Goal: Navigation & Orientation: Find specific page/section

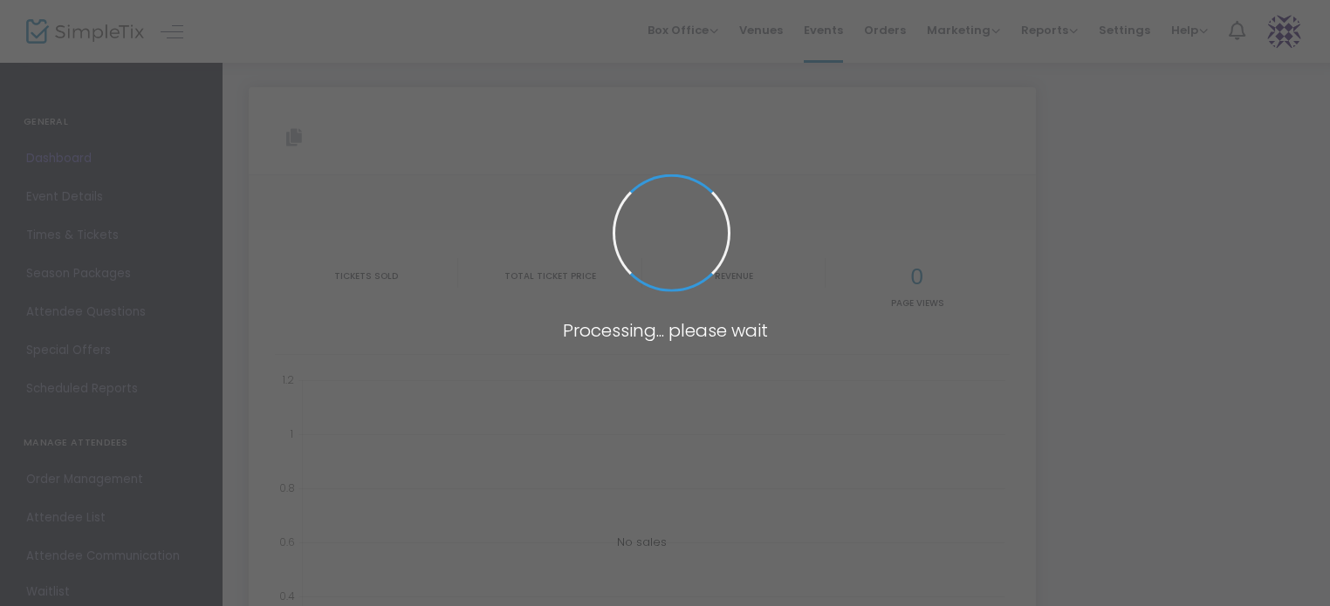
type input "[URL][DOMAIN_NAME]"
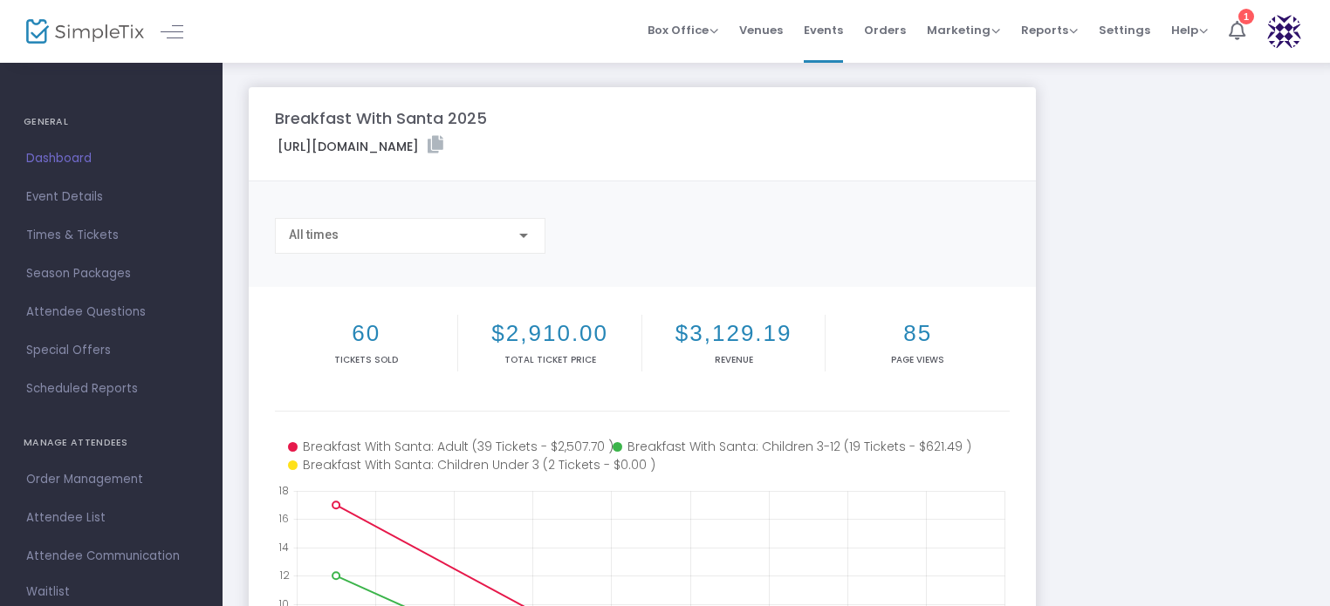
click at [527, 236] on div at bounding box center [523, 236] width 9 height 4
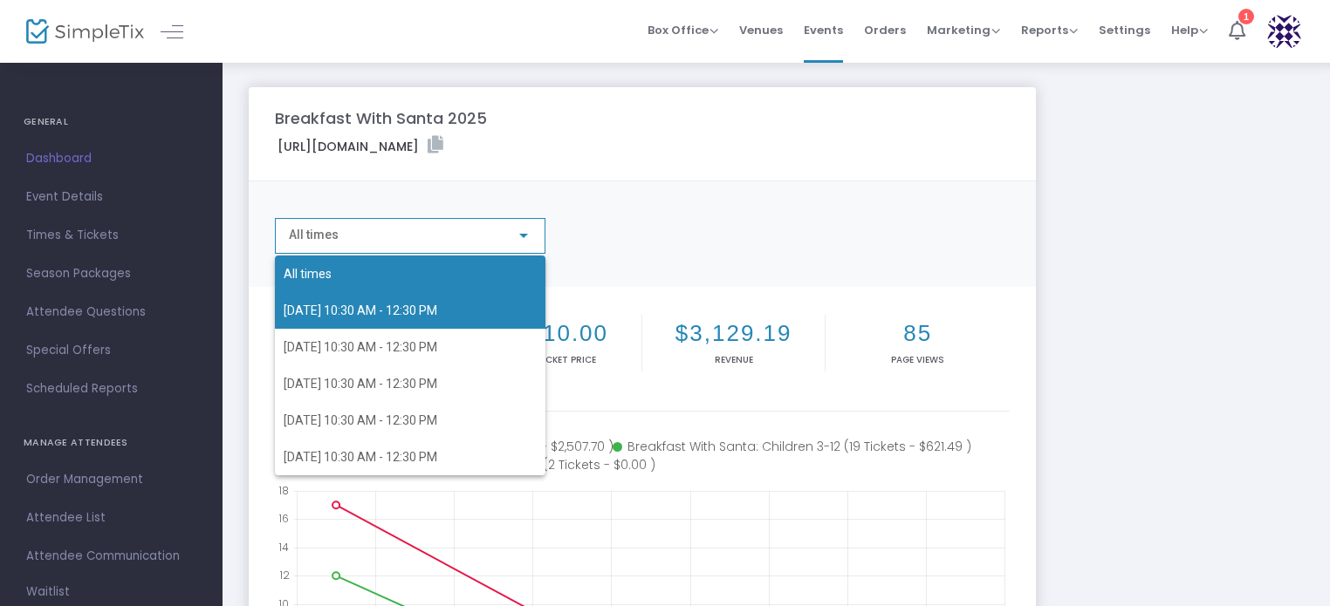
click at [491, 306] on span "11/30/2025 10:30 AM - 12:30 PM" at bounding box center [410, 310] width 253 height 37
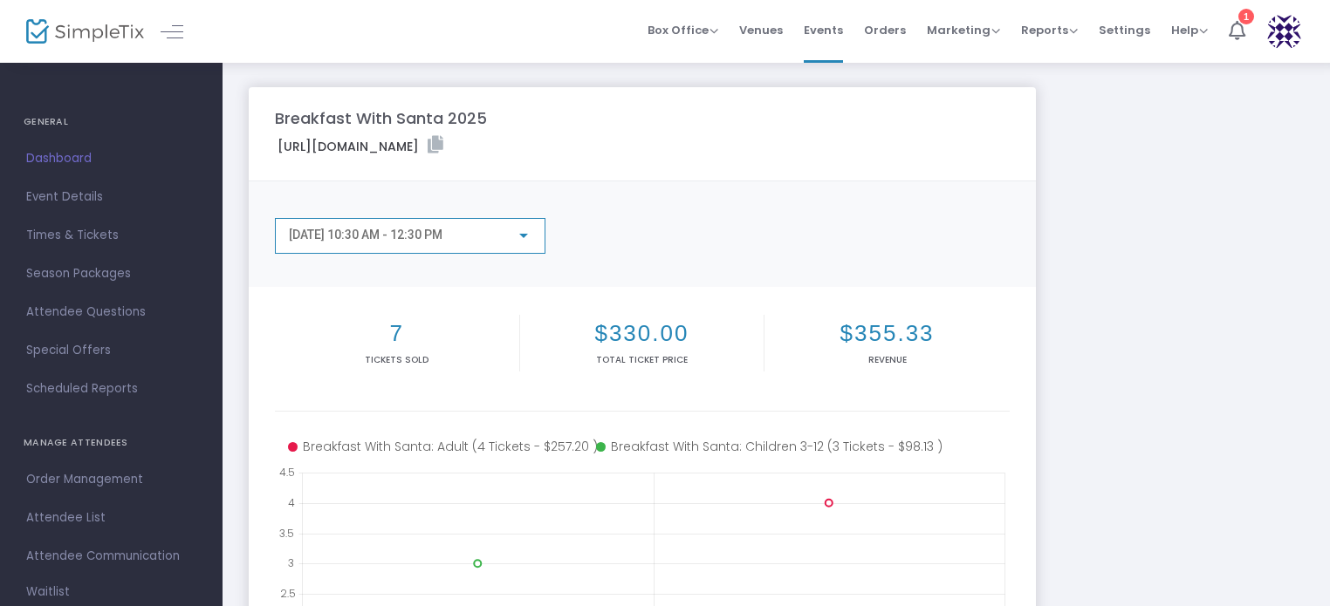
click at [529, 232] on div at bounding box center [524, 236] width 16 height 14
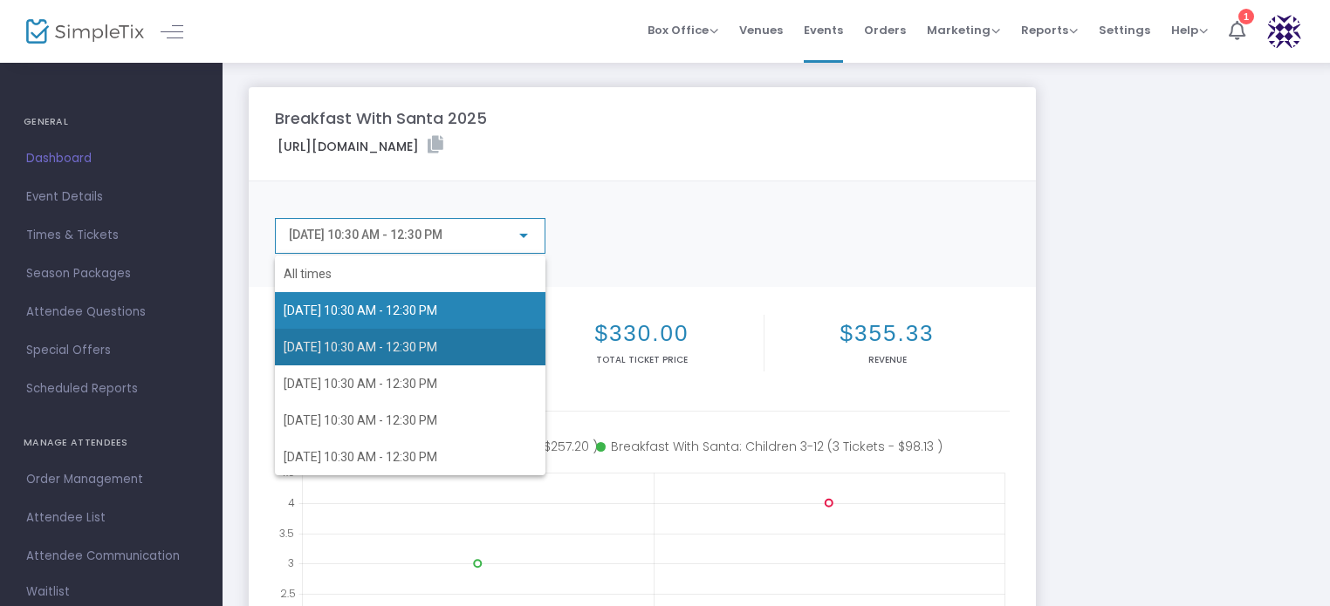
click at [474, 352] on span "12/6/2025 10:30 AM - 12:30 PM" at bounding box center [410, 347] width 253 height 37
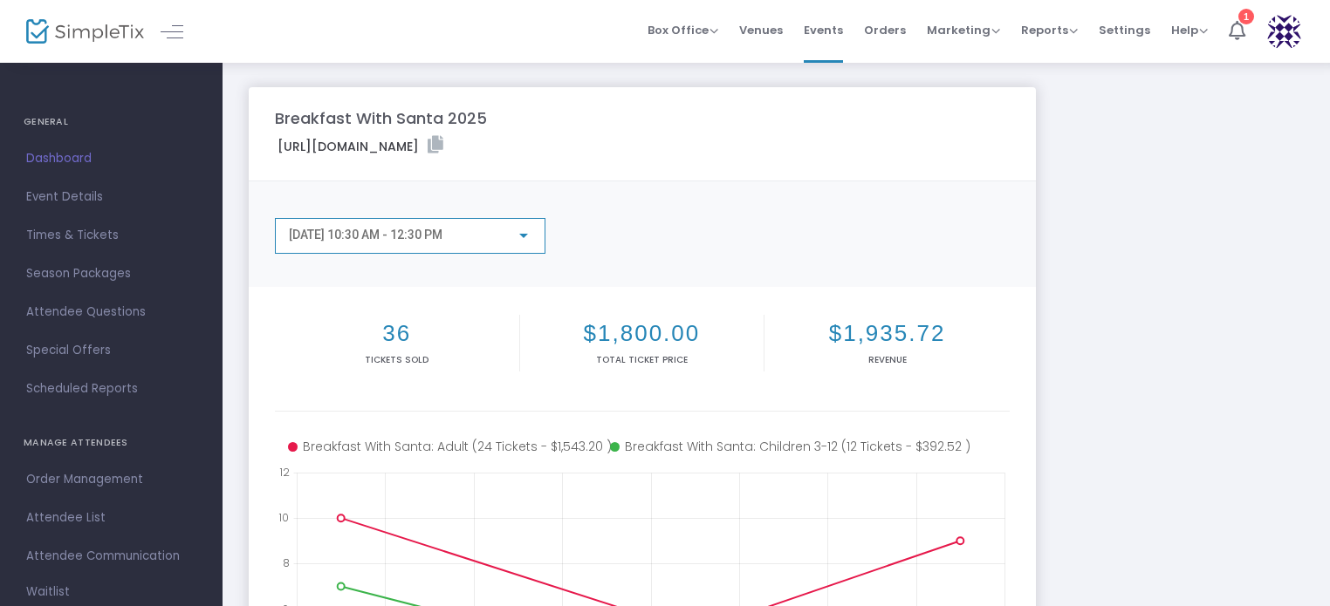
click at [526, 235] on div at bounding box center [523, 236] width 9 height 4
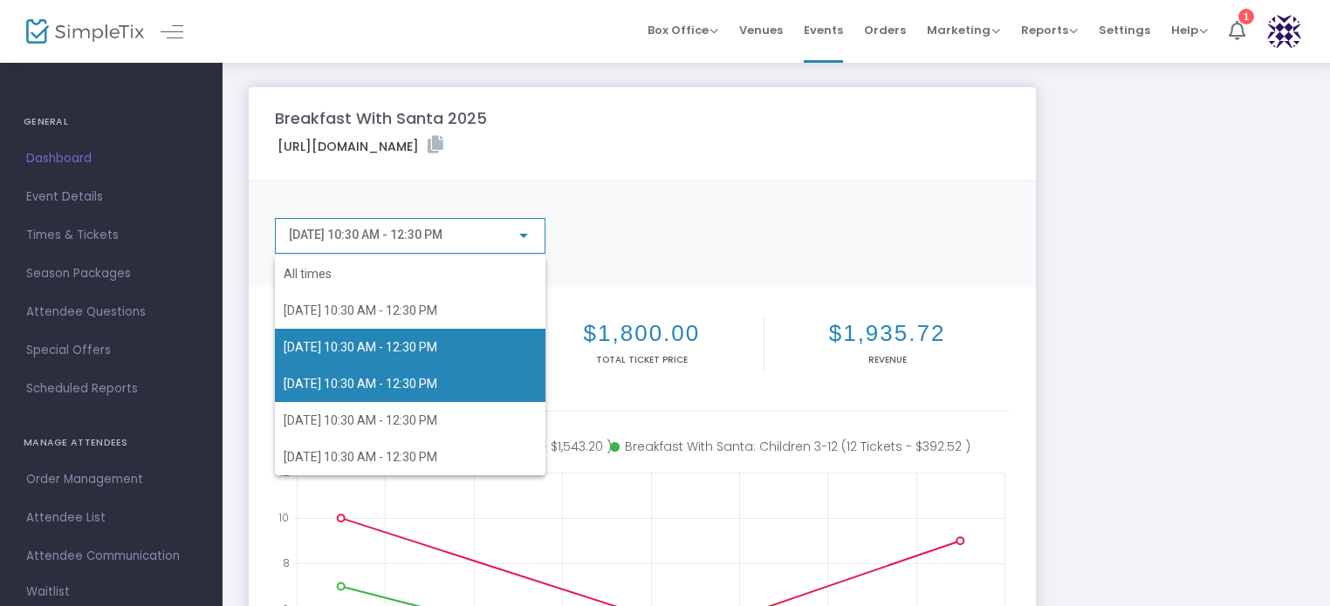
click at [465, 387] on span "12/13/2025 10:30 AM - 12:30 PM" at bounding box center [410, 384] width 253 height 37
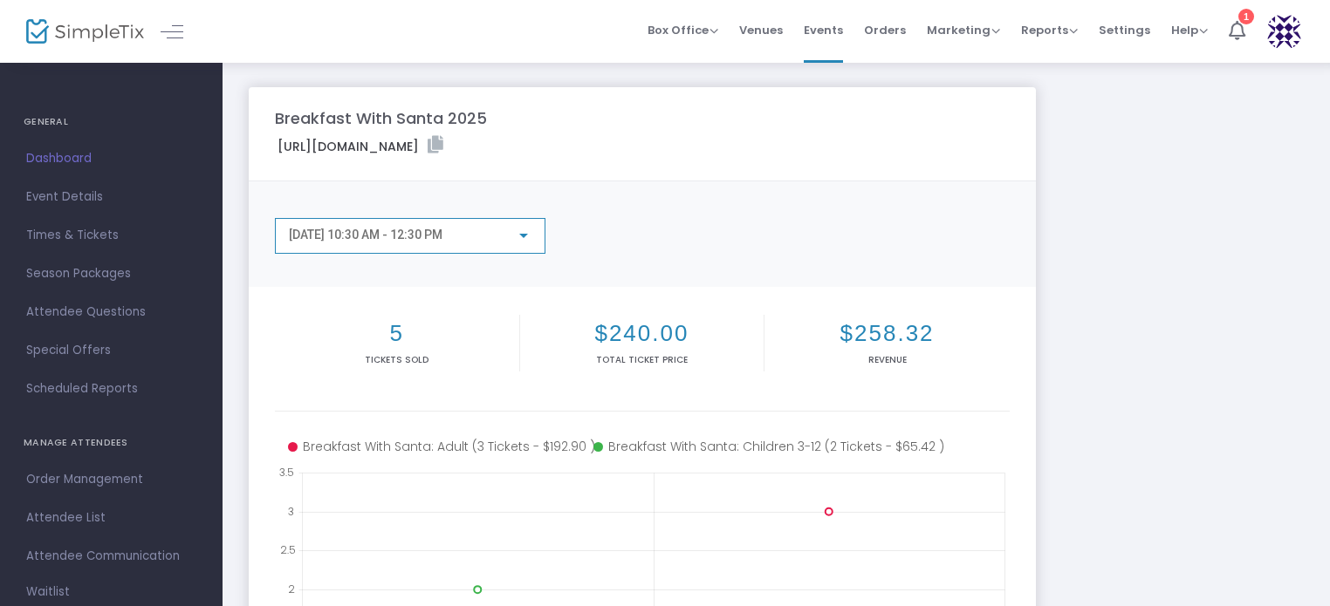
click at [523, 238] on div at bounding box center [524, 236] width 16 height 14
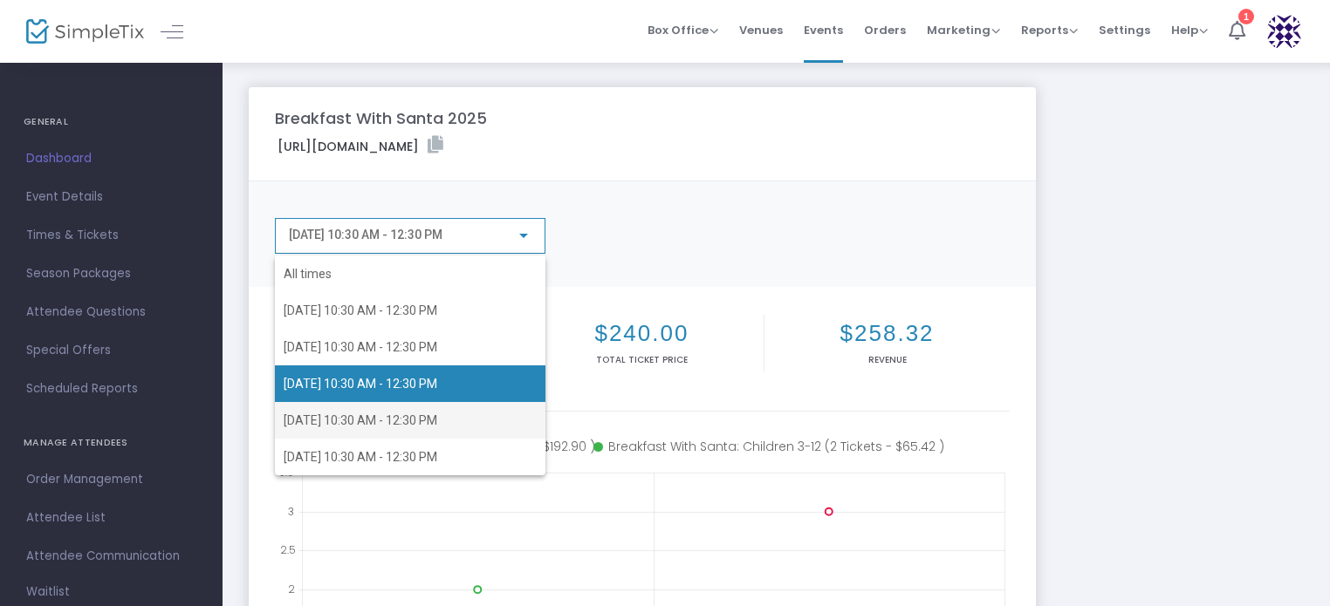
click at [492, 419] on span "12/14/2025 10:30 AM - 12:30 PM" at bounding box center [410, 420] width 253 height 37
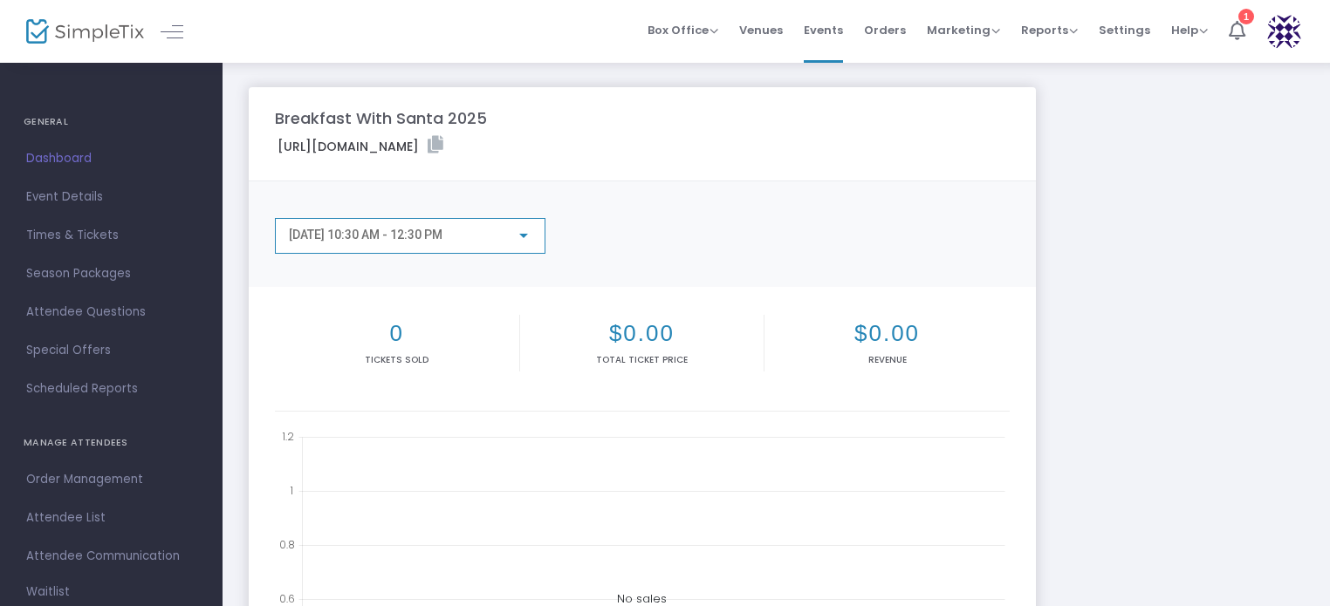
click at [522, 240] on div at bounding box center [524, 236] width 16 height 14
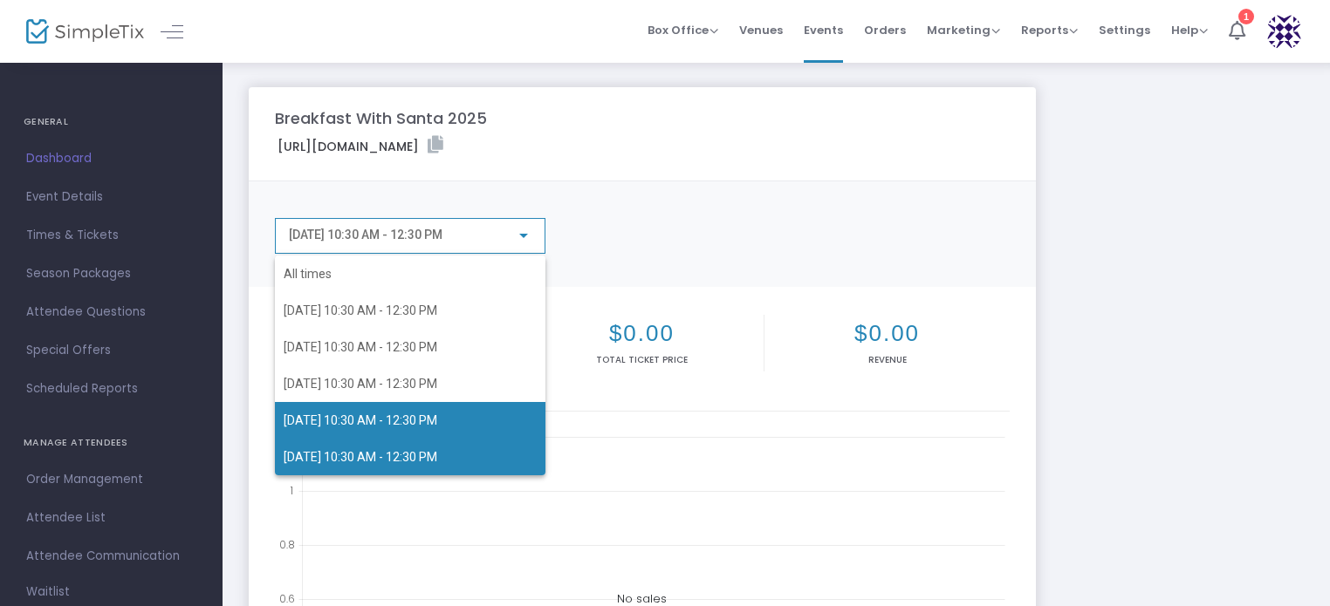
click at [475, 462] on span "12/20/2025 10:30 AM - 12:30 PM" at bounding box center [410, 457] width 253 height 37
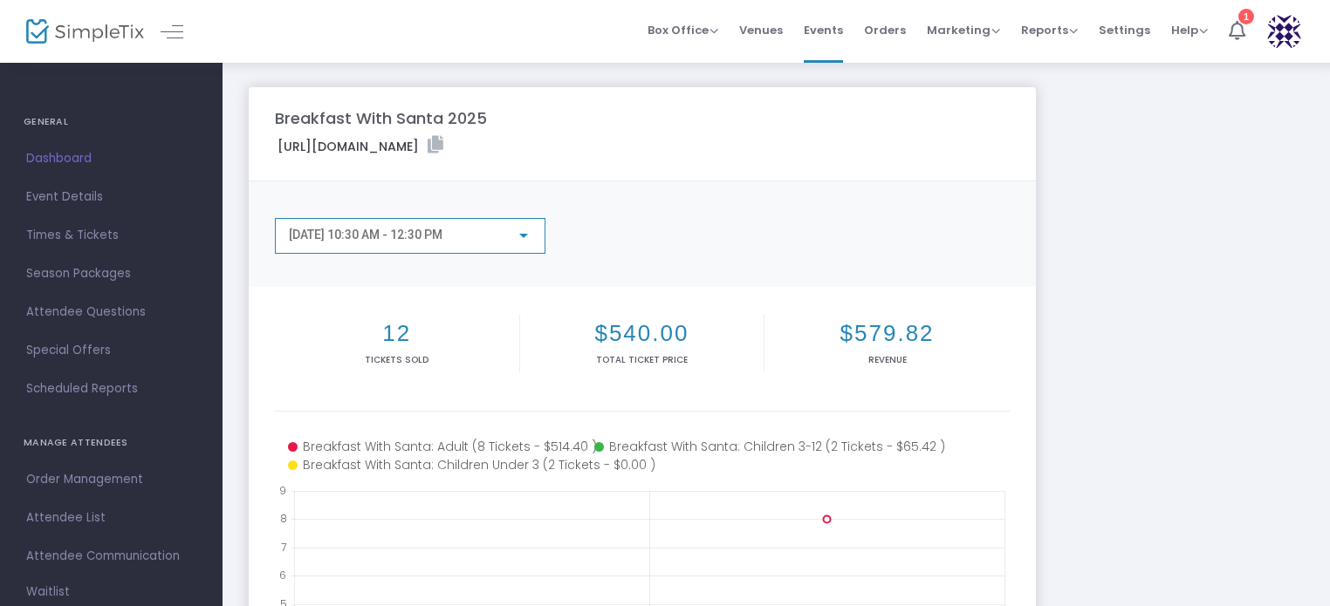
click at [525, 232] on div at bounding box center [524, 236] width 16 height 14
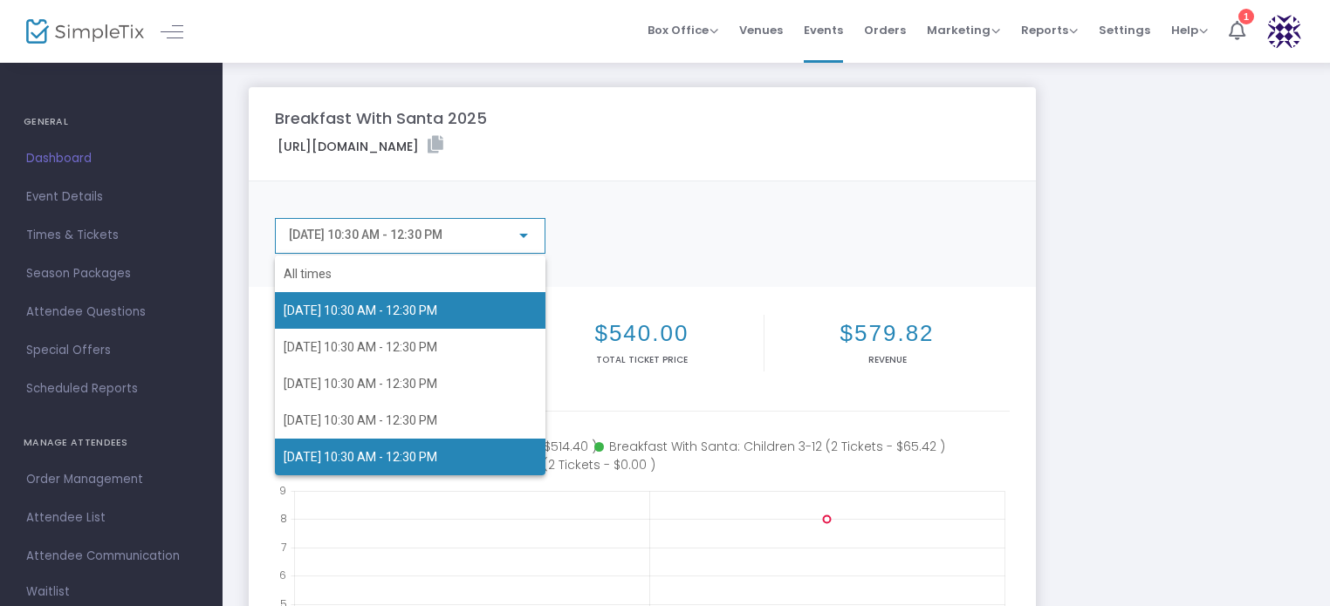
click at [479, 311] on span "11/30/2025 10:30 AM - 12:30 PM" at bounding box center [410, 310] width 253 height 37
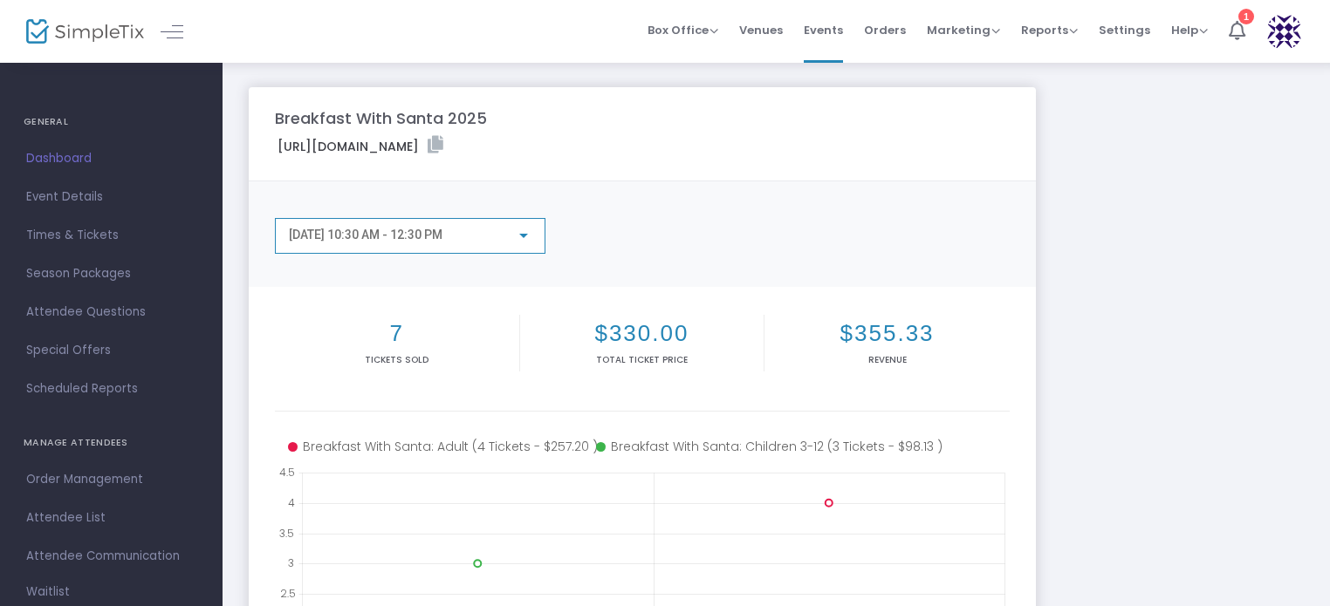
click at [526, 235] on div at bounding box center [523, 236] width 9 height 4
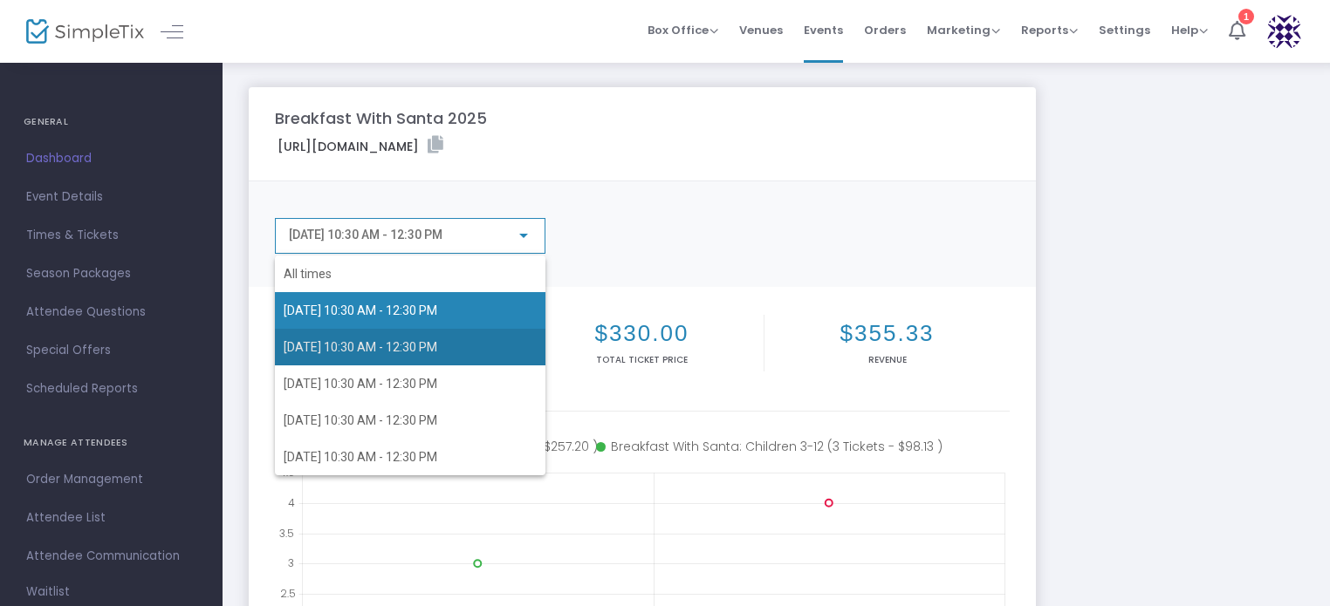
click at [486, 349] on span "12/6/2025 10:30 AM - 12:30 PM" at bounding box center [410, 347] width 253 height 37
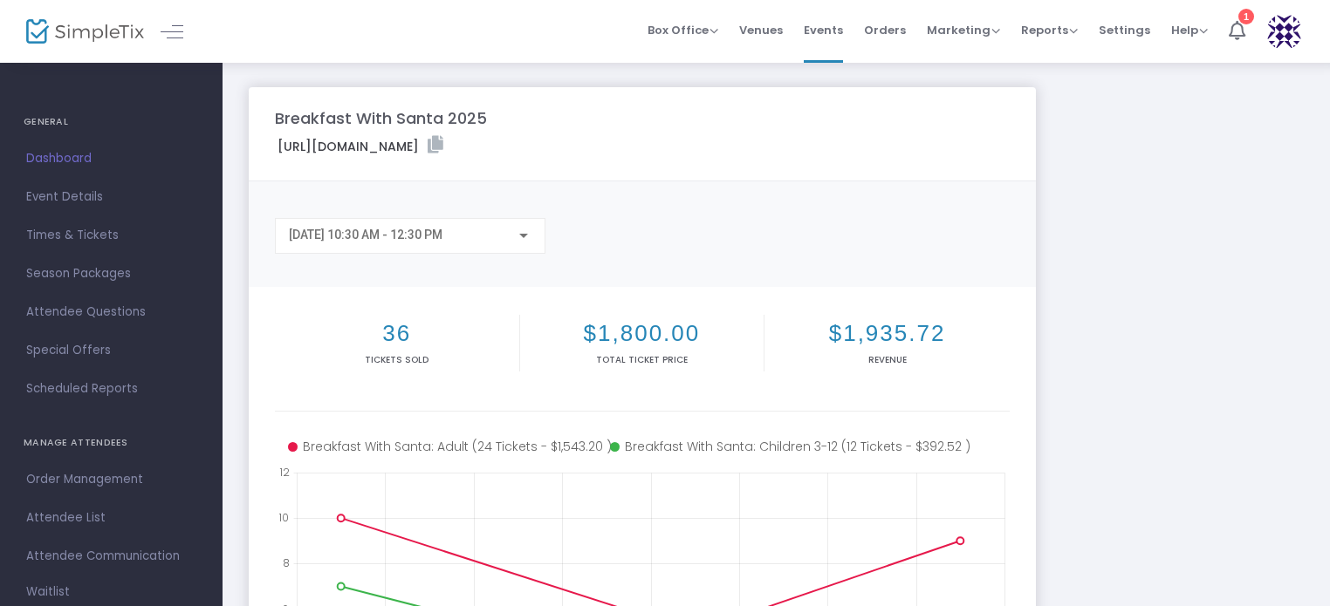
click at [1132, 337] on div "Breakfast With Santa 2025 https://www.simpletix.com/e/breakfast-with-santa-2025…" at bounding box center [776, 521] width 1072 height 868
click at [506, 243] on div "12/6/2025 10:30 AM - 12:30 PM" at bounding box center [410, 232] width 243 height 32
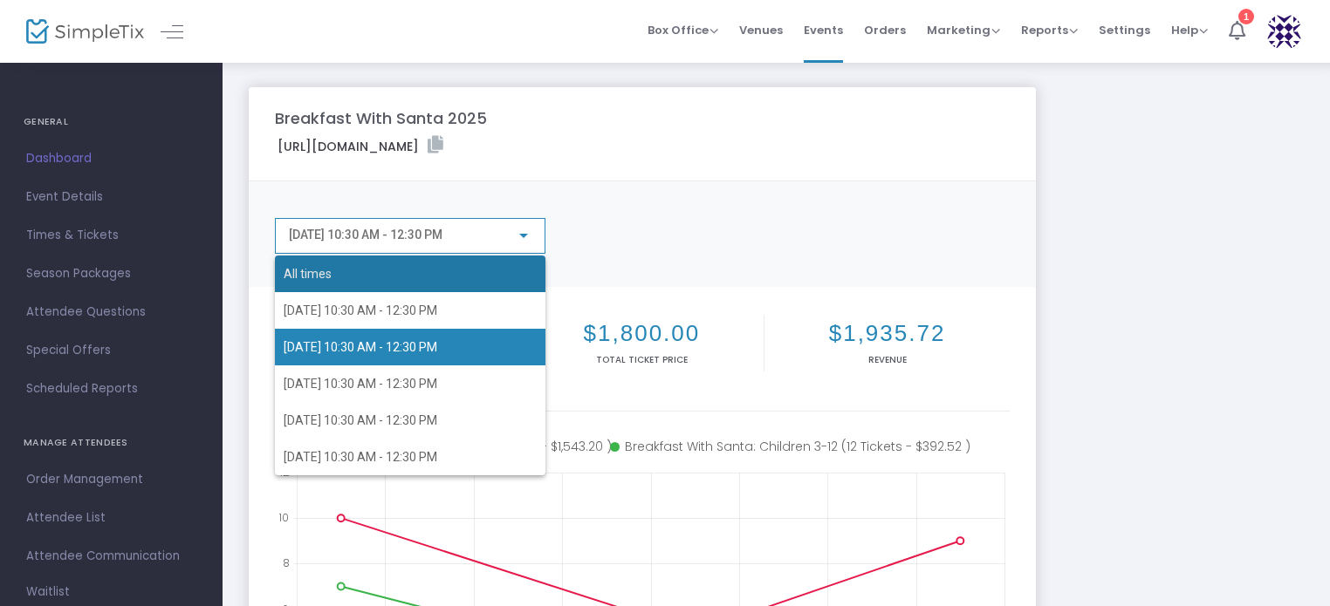
click at [330, 268] on span "All times" at bounding box center [410, 274] width 253 height 37
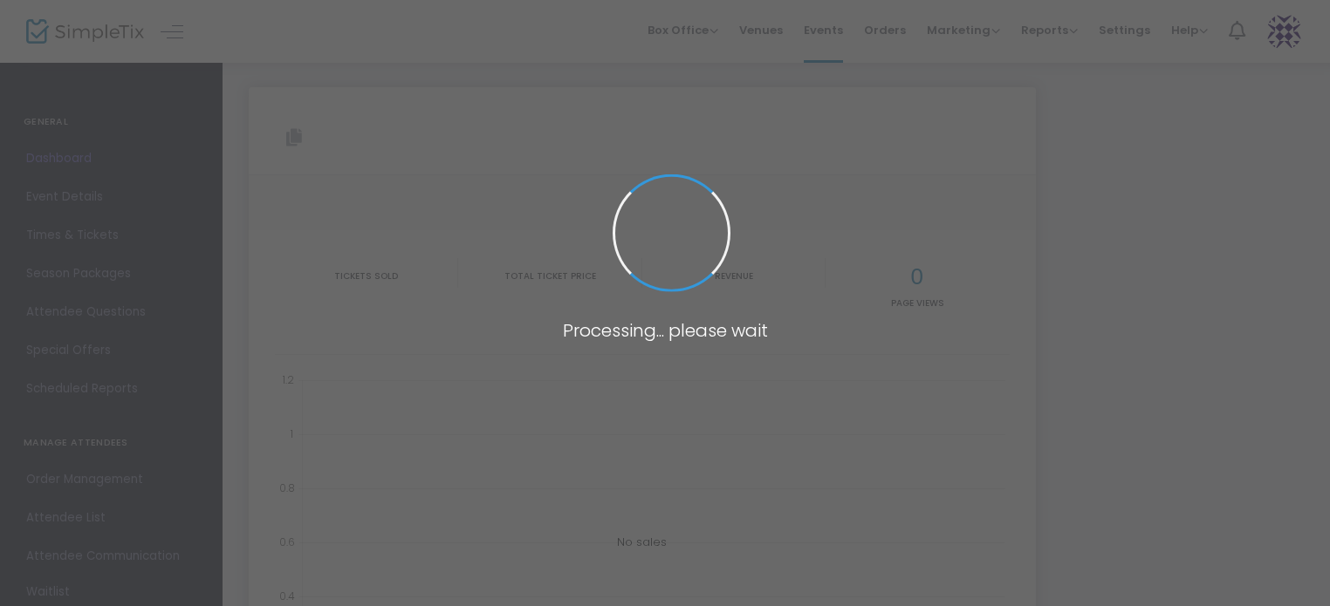
type input "[URL][DOMAIN_NAME]"
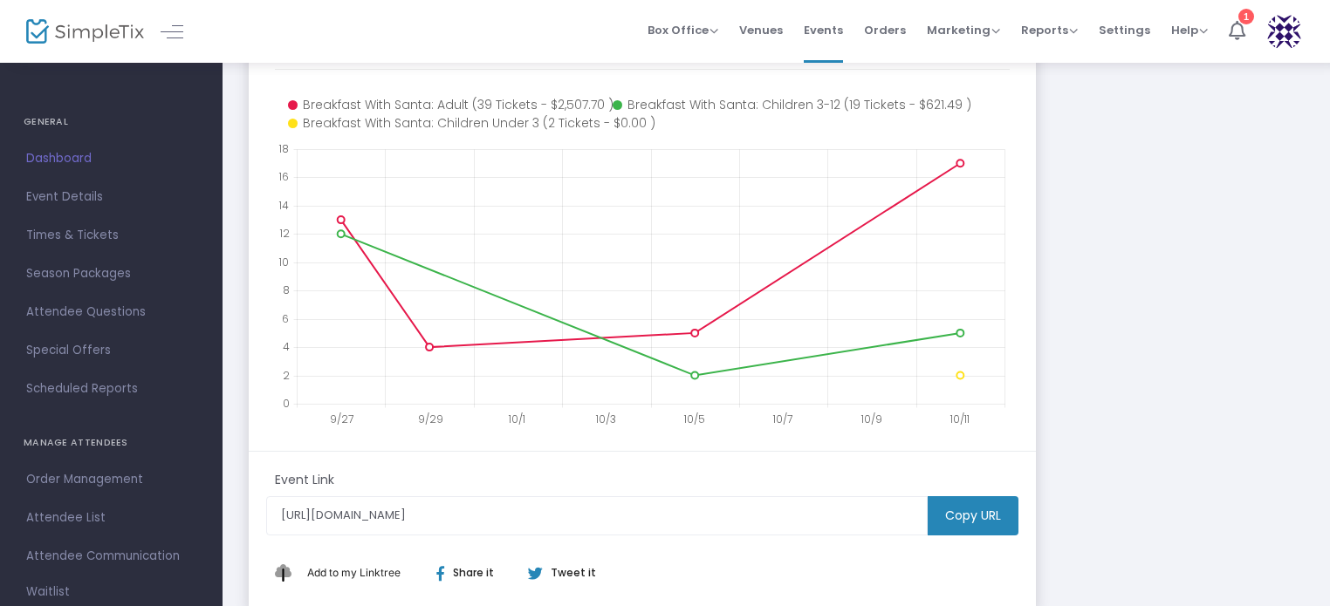
scroll to position [436, 0]
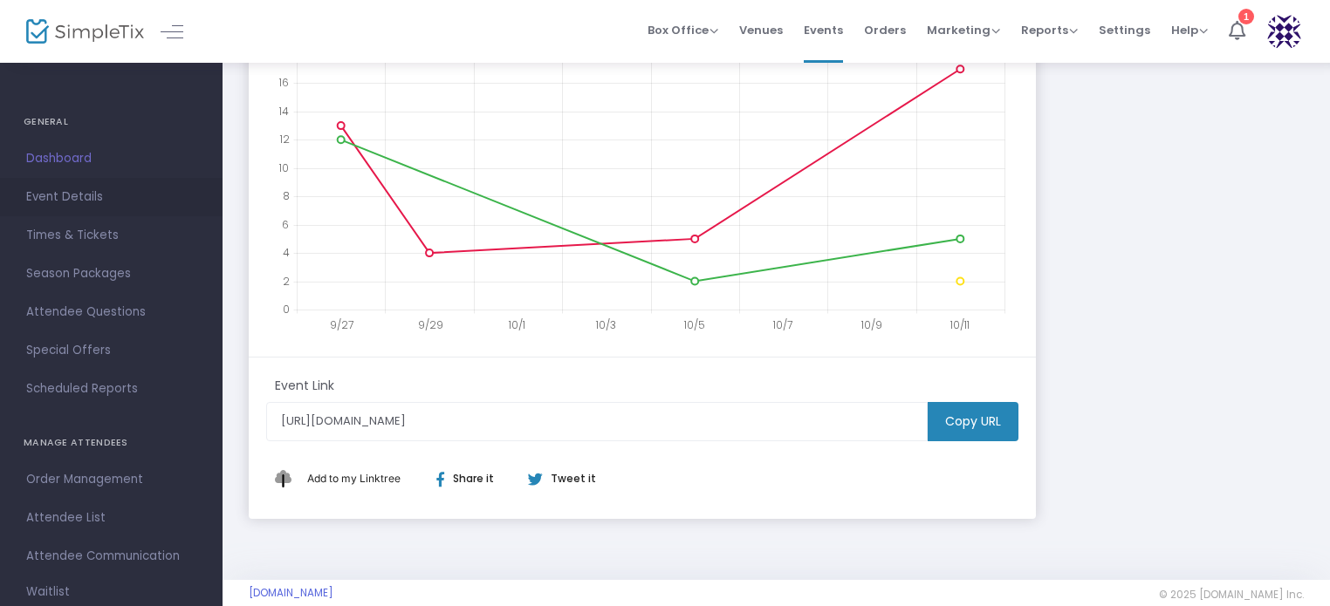
click at [55, 195] on span "Event Details" at bounding box center [111, 197] width 170 height 23
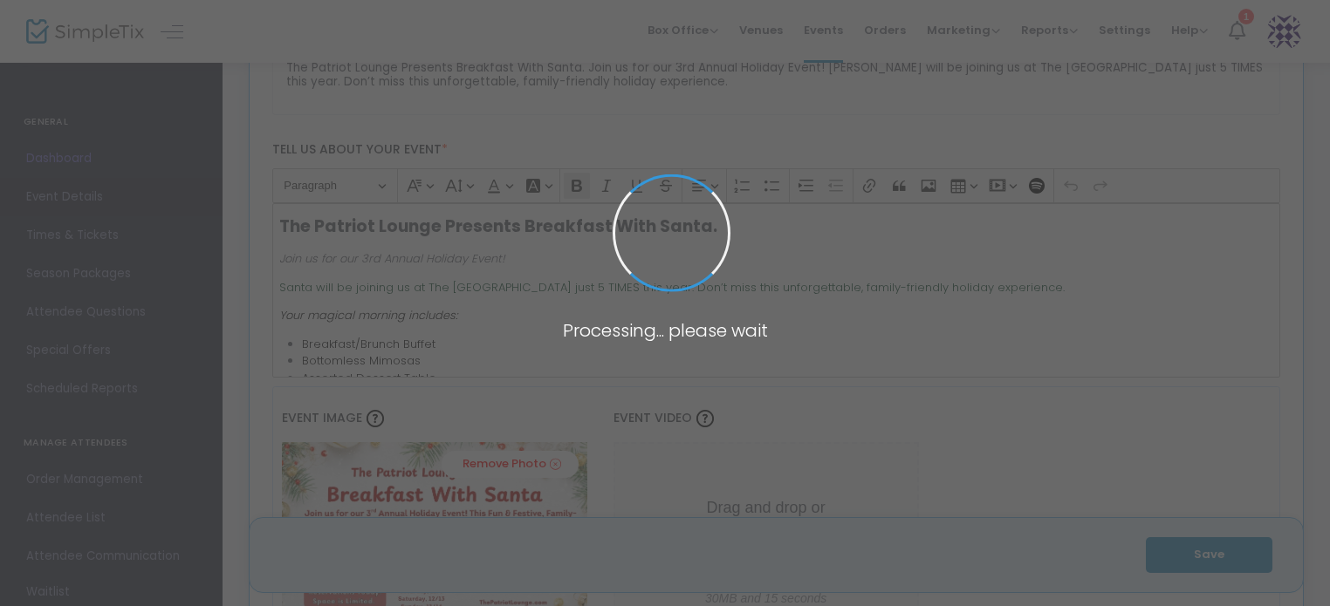
scroll to position [2773, 0]
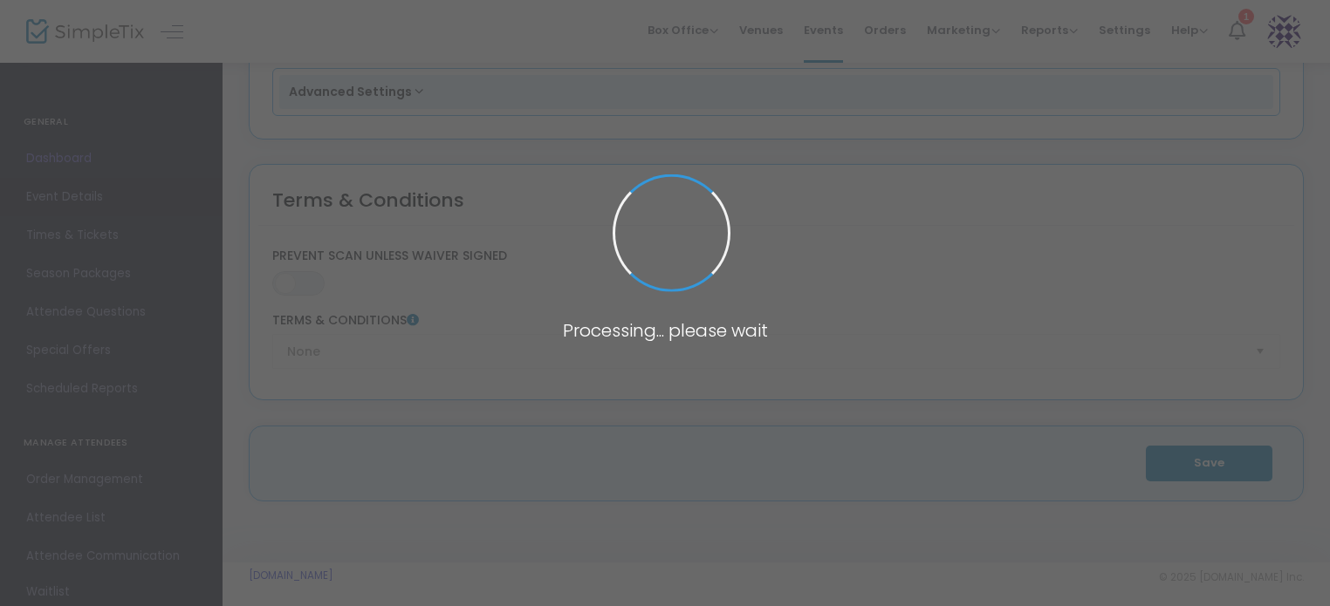
type input "The Patriot Lounge"
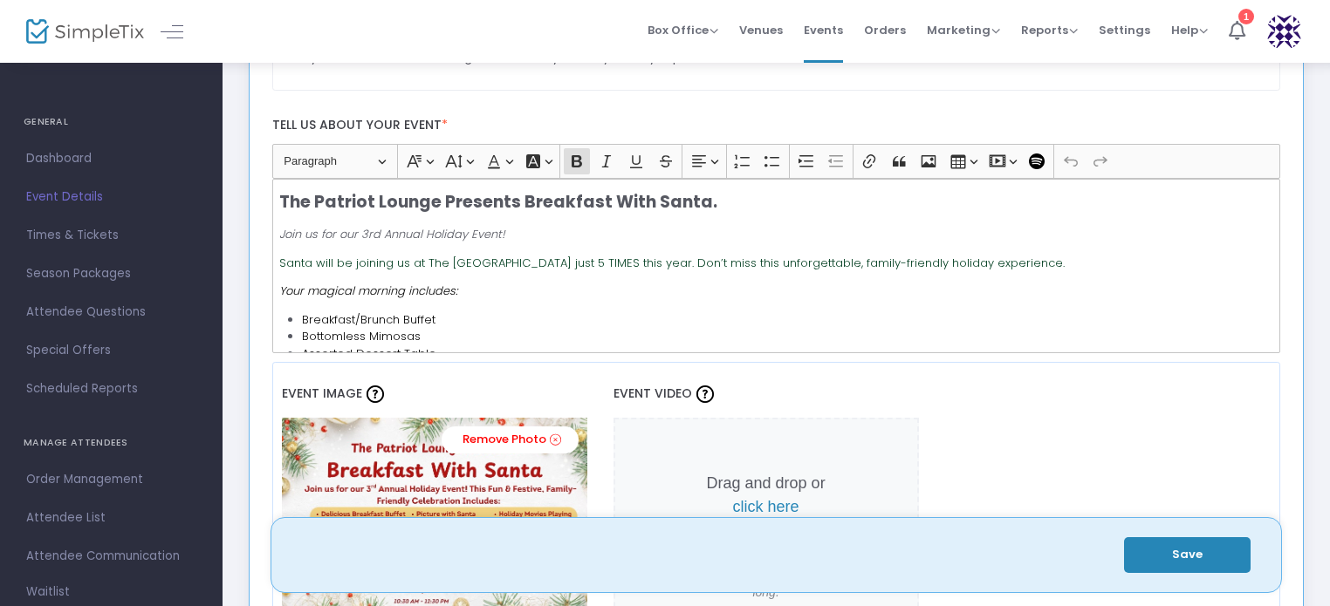
scroll to position [243, 0]
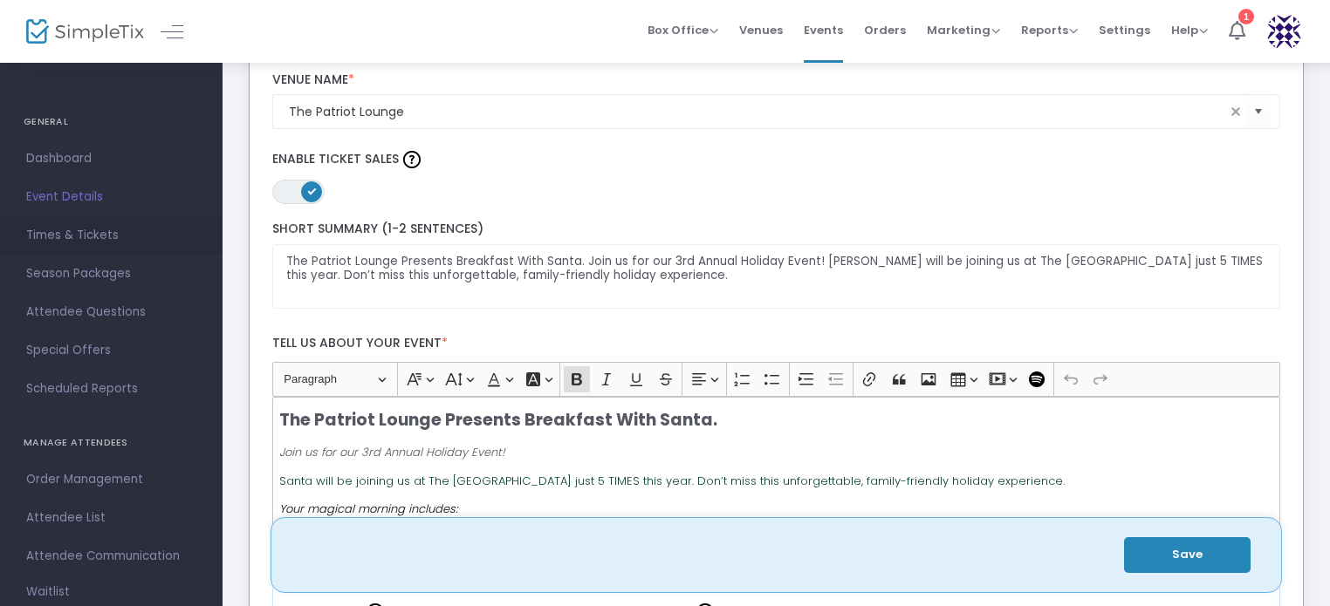
click at [63, 233] on span "Times & Tickets" at bounding box center [111, 235] width 170 height 23
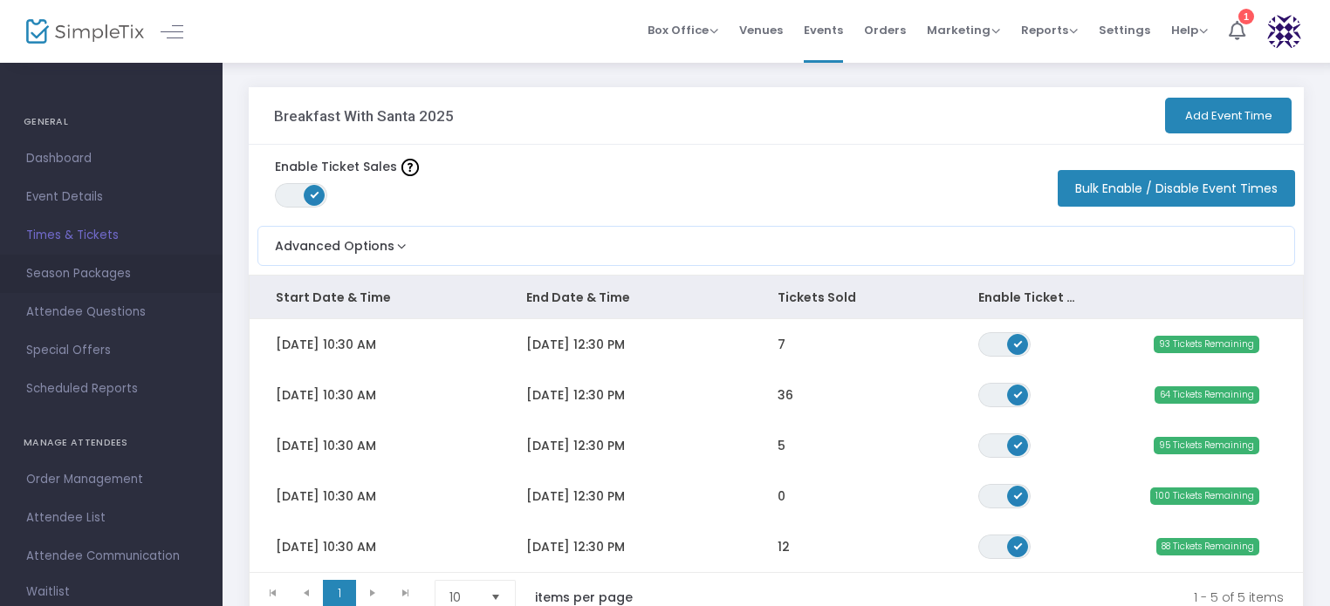
click at [78, 277] on span "Season Packages" at bounding box center [111, 274] width 170 height 23
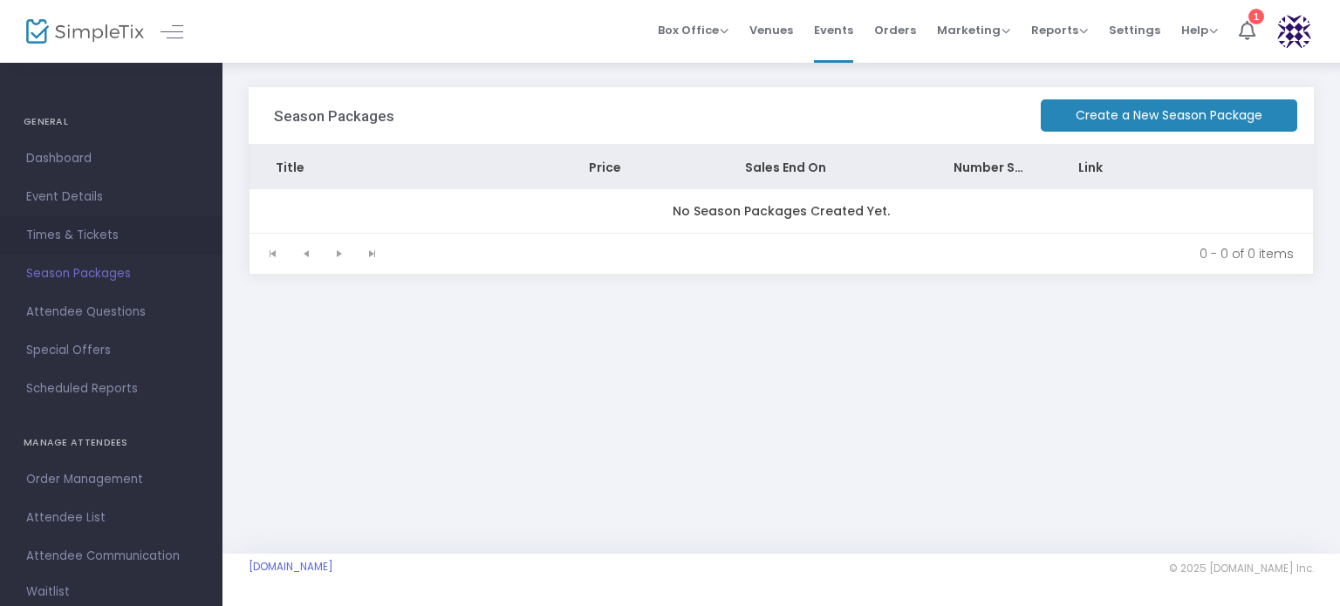
click at [77, 236] on span "Times & Tickets" at bounding box center [111, 235] width 170 height 23
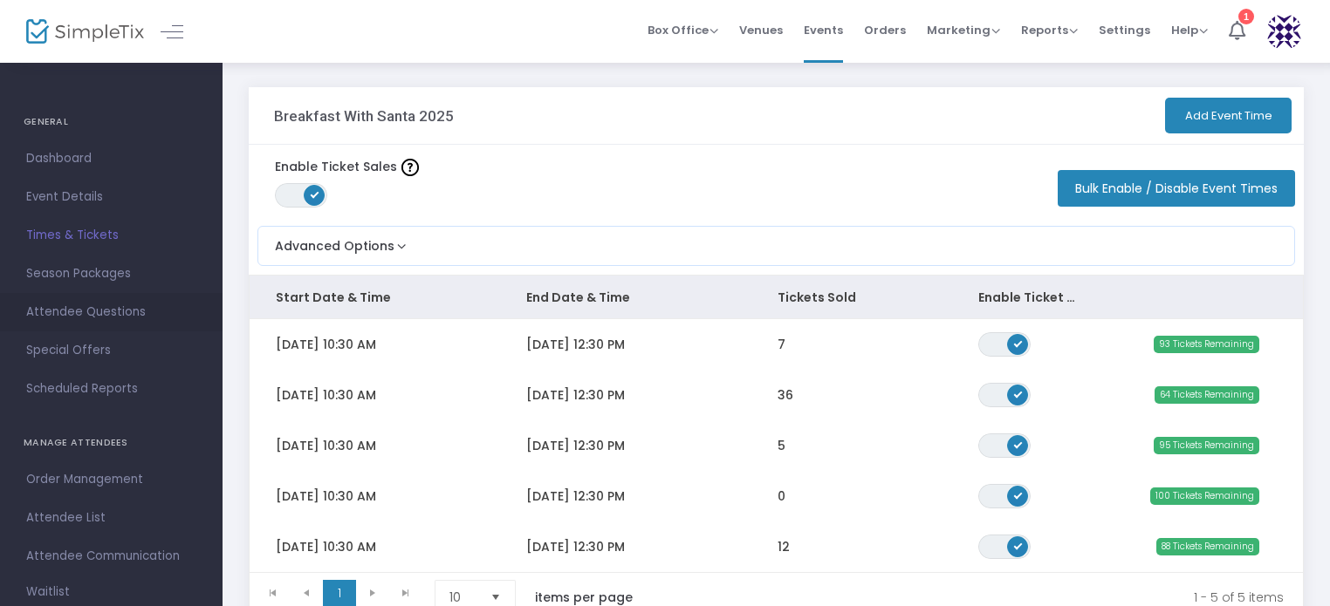
click at [94, 309] on span "Attendee Questions" at bounding box center [111, 312] width 170 height 23
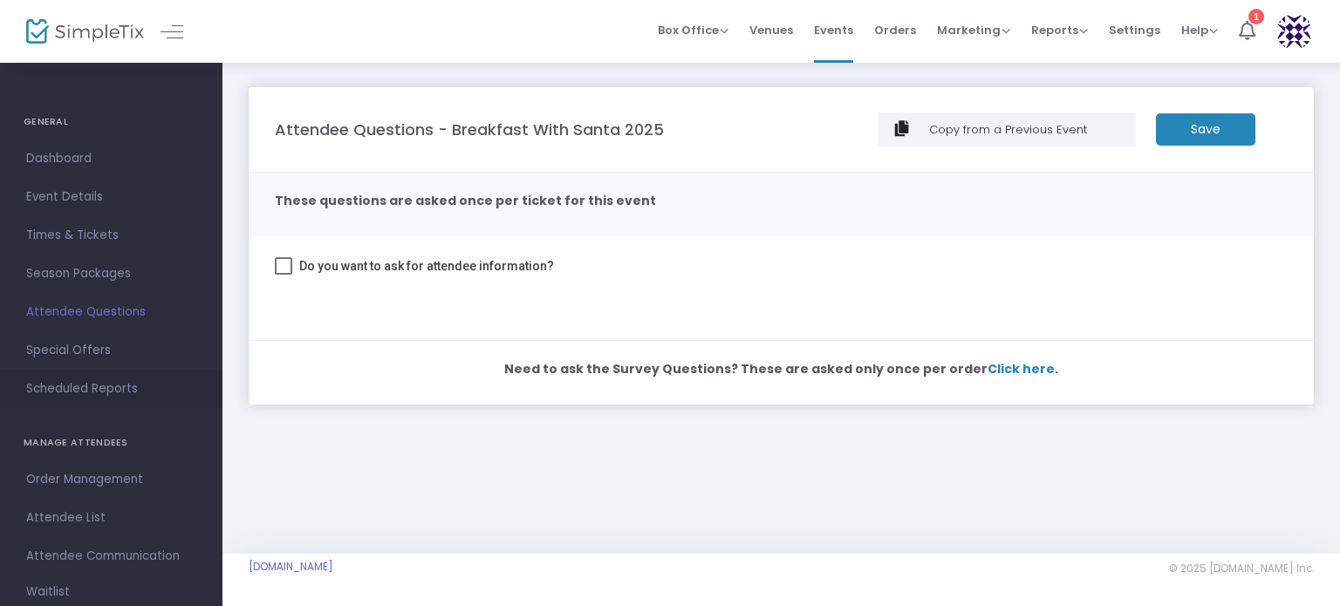
click at [71, 391] on span "Scheduled Reports" at bounding box center [111, 389] width 170 height 23
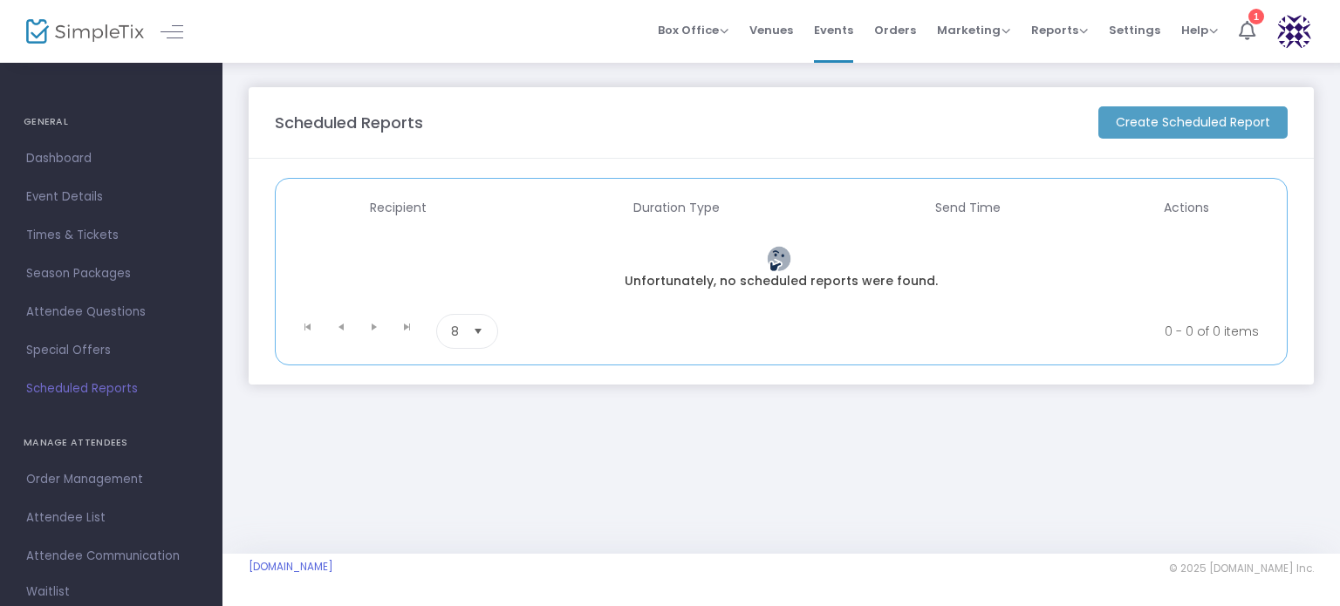
drag, startPoint x: 70, startPoint y: 157, endPoint x: 188, endPoint y: 188, distance: 122.5
click at [72, 160] on span "Dashboard" at bounding box center [111, 158] width 170 height 23
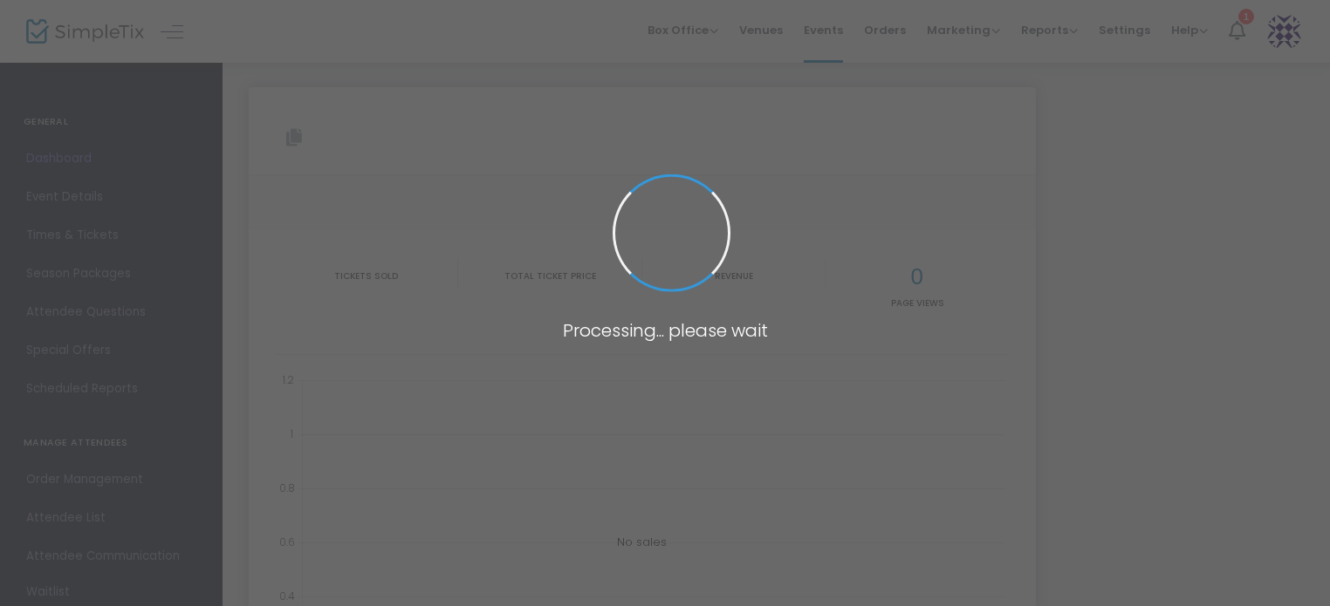
type input "[URL][DOMAIN_NAME]"
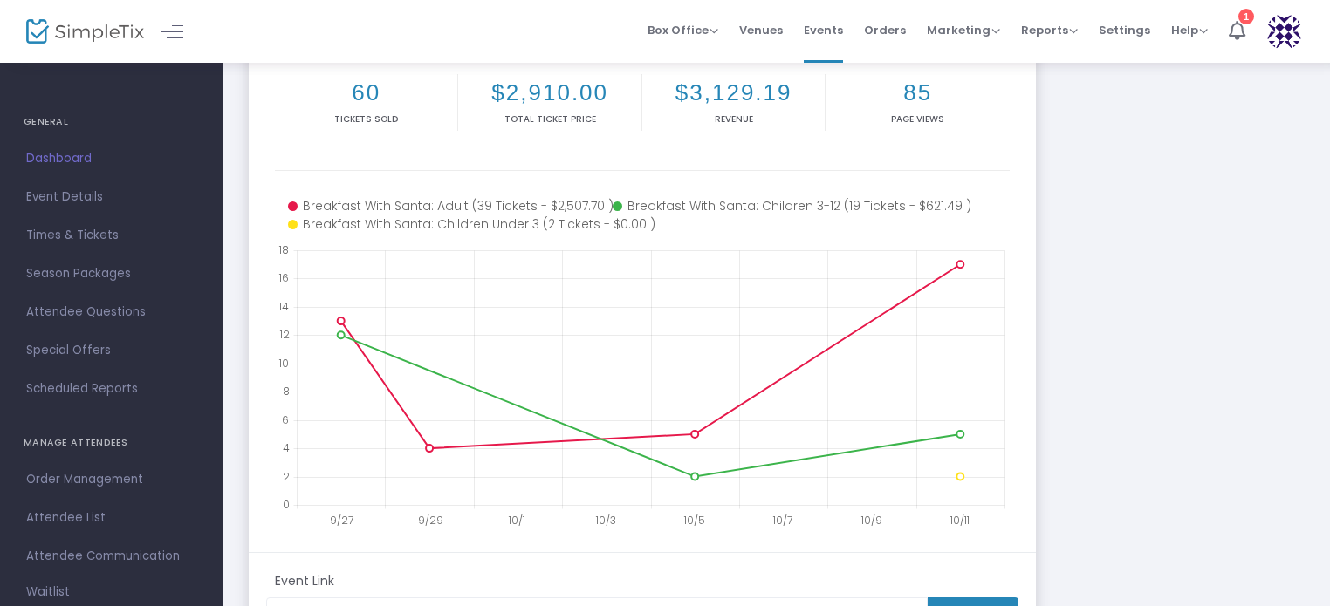
scroll to position [262, 0]
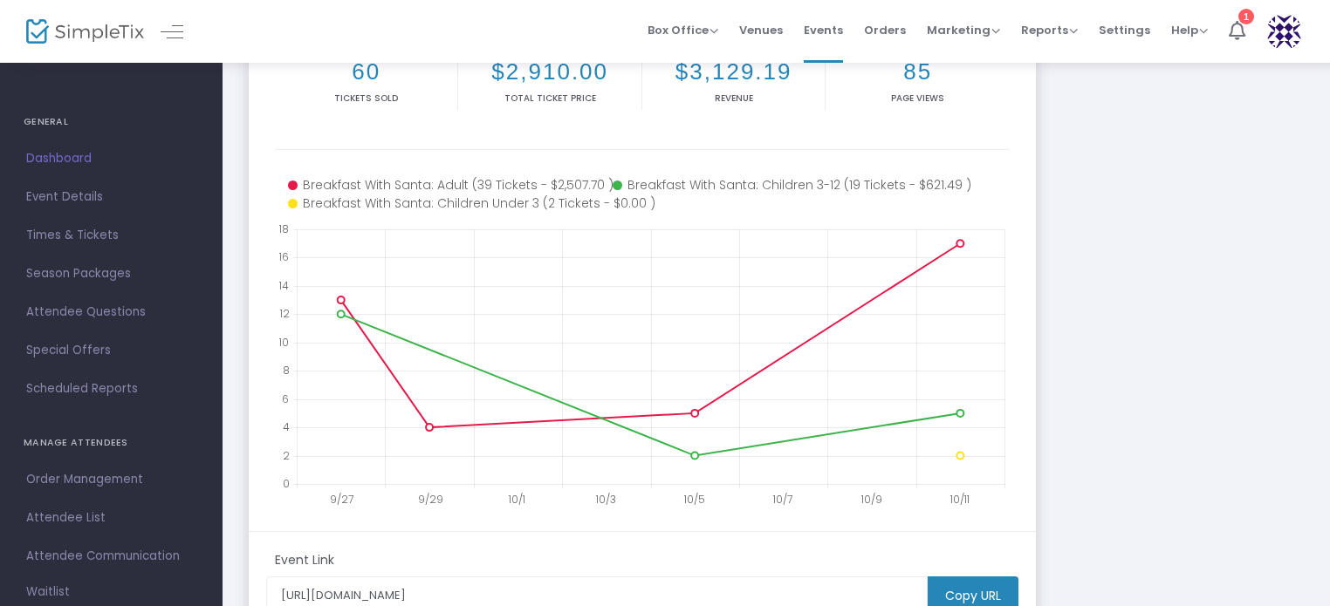
click at [1142, 372] on div "Breakfast With Santa 2025 [URL][DOMAIN_NAME] Copy All times 60 Tickets sold $2,…" at bounding box center [776, 260] width 1072 height 868
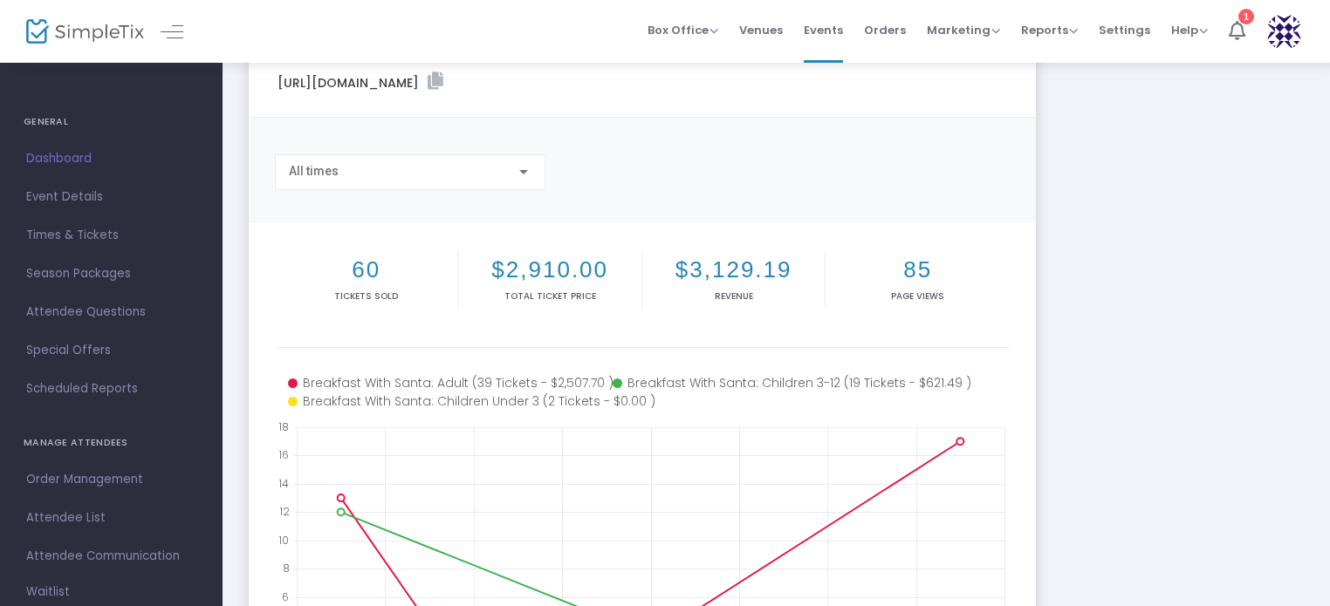
scroll to position [0, 0]
